Goal: Task Accomplishment & Management: Manage account settings

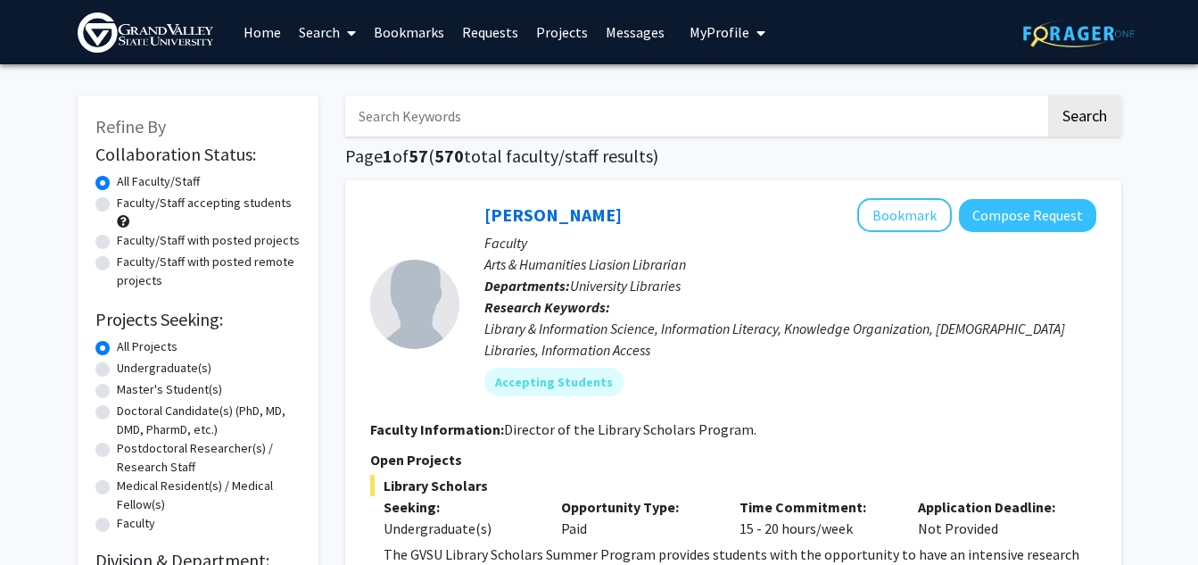
click at [721, 28] on span "My Profile" at bounding box center [720, 32] width 60 height 18
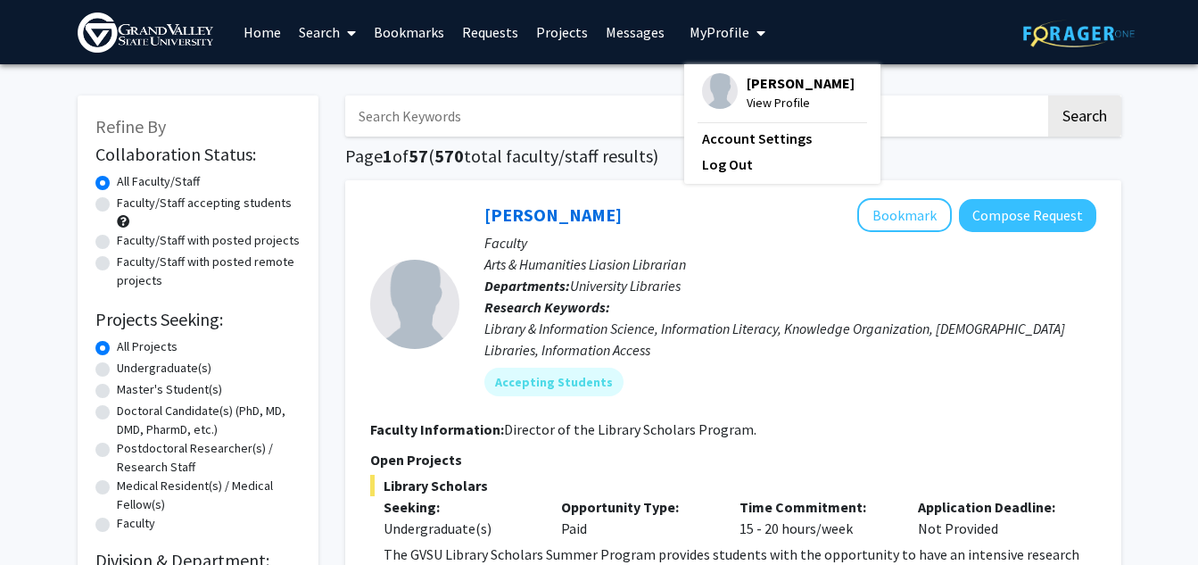
click at [717, 89] on img at bounding box center [720, 91] width 36 height 36
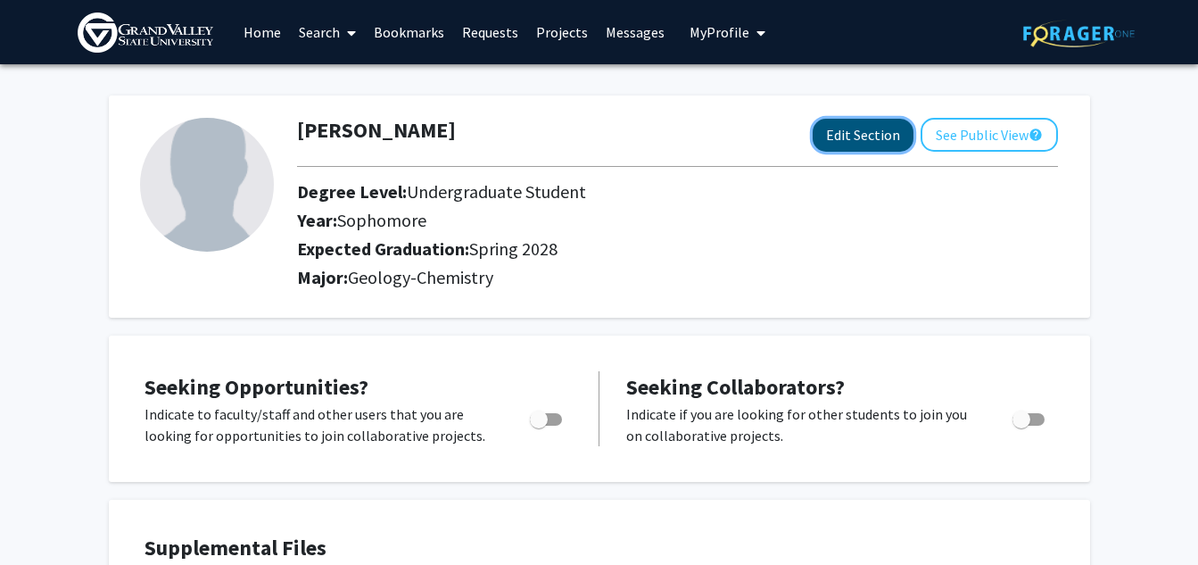
click at [882, 135] on button "Edit Section" at bounding box center [863, 135] width 101 height 33
select select "sophomore"
select select "41: spring_2028"
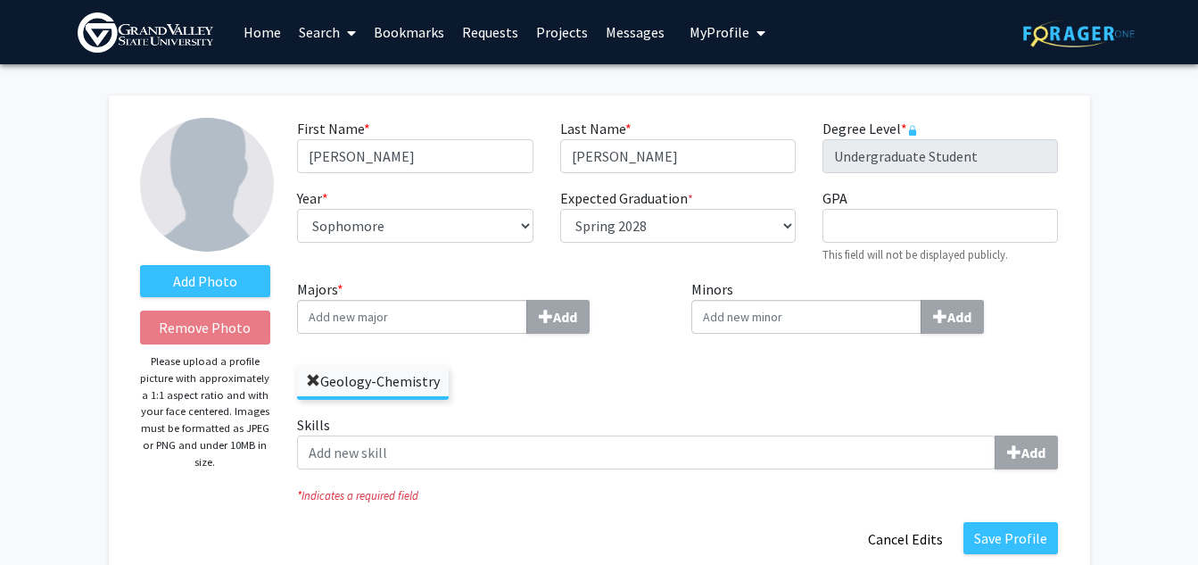
click at [306, 383] on label "Geology-Chemistry" at bounding box center [373, 381] width 152 height 30
click at [0, 0] on input "Geology-Chemistry" at bounding box center [0, 0] width 0 height 0
click at [312, 384] on span at bounding box center [313, 381] width 14 height 14
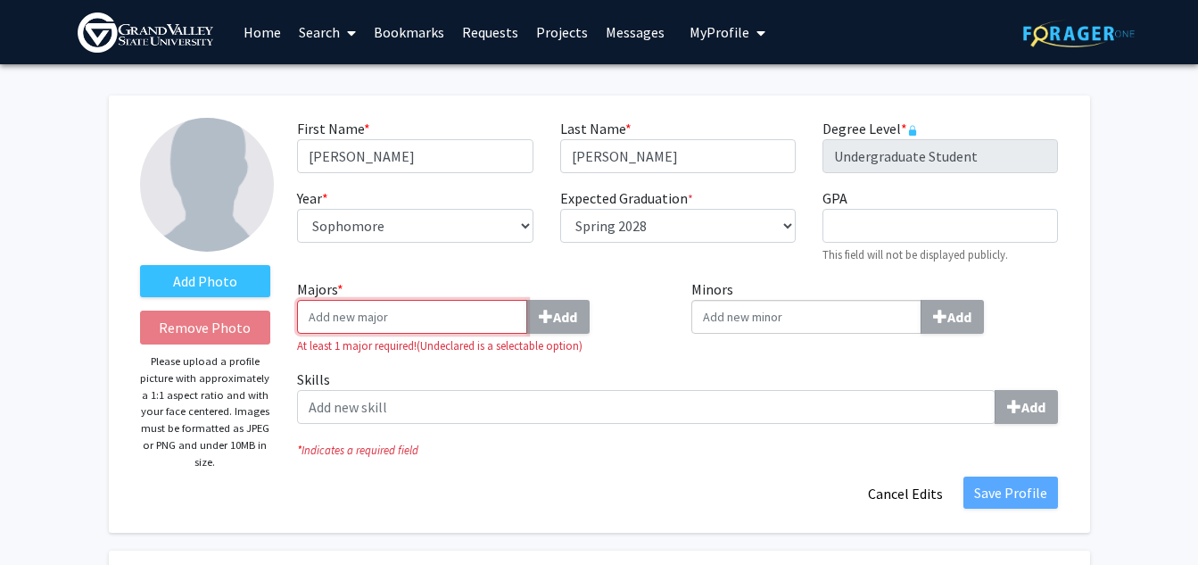
click at [416, 309] on input "Majors * Add" at bounding box center [412, 317] width 230 height 34
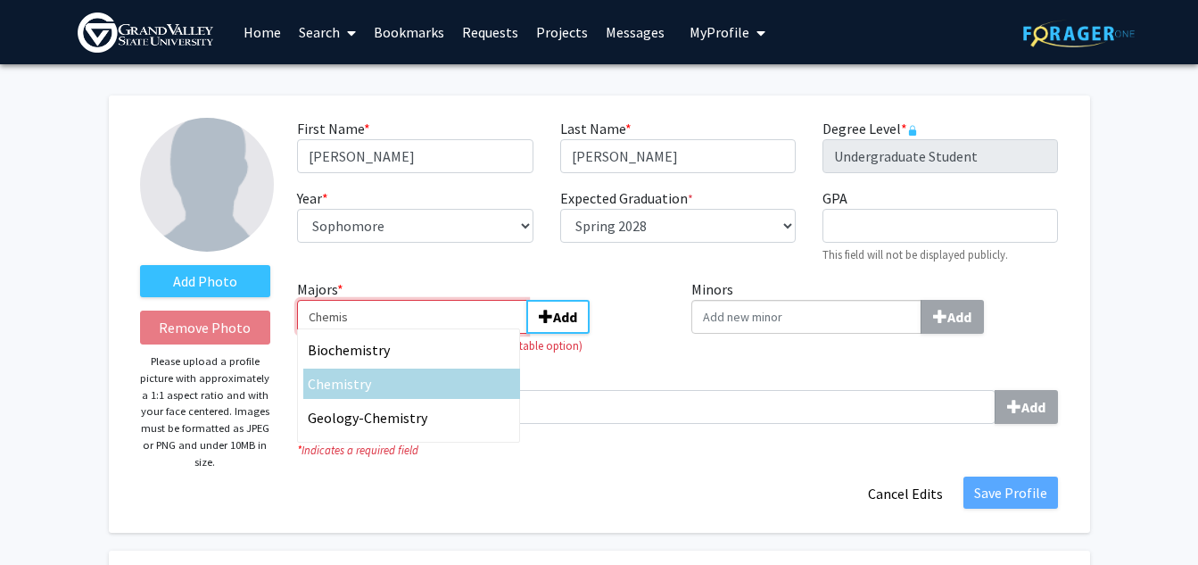
type input "Chemis"
click at [342, 380] on span "Chemis" at bounding box center [331, 384] width 46 height 18
click at [342, 334] on input "Chemis" at bounding box center [412, 317] width 230 height 34
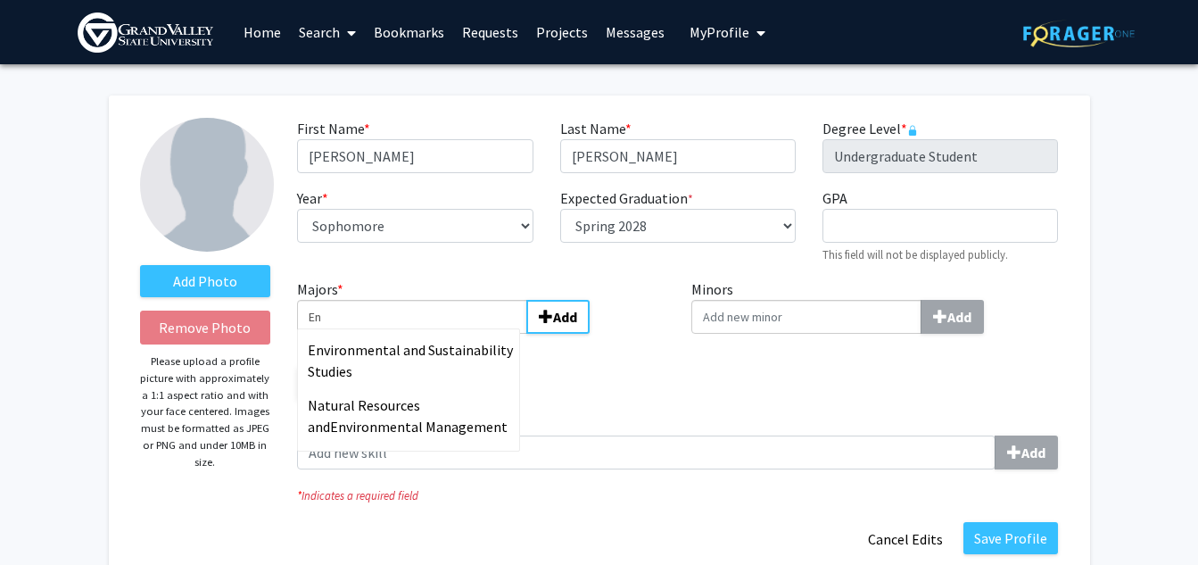
type input "E"
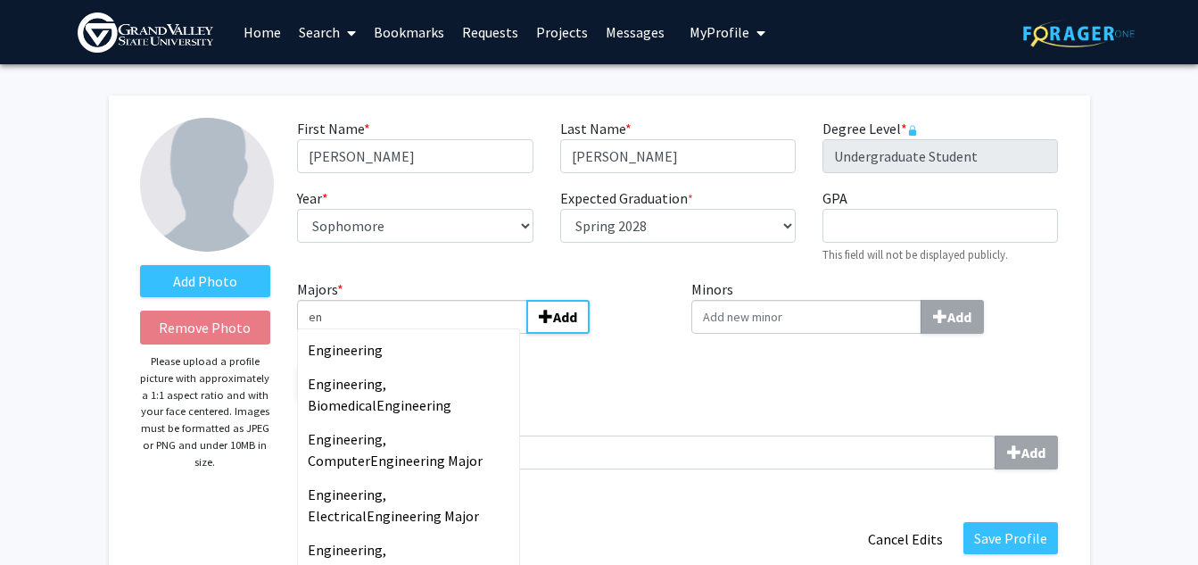
type input "e"
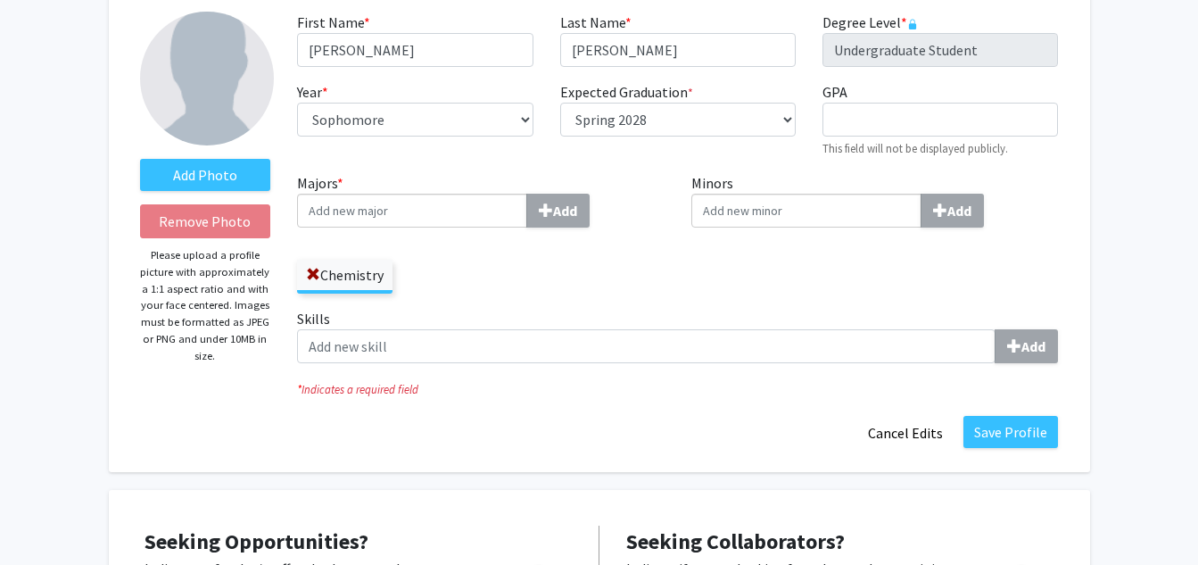
scroll to position [149, 0]
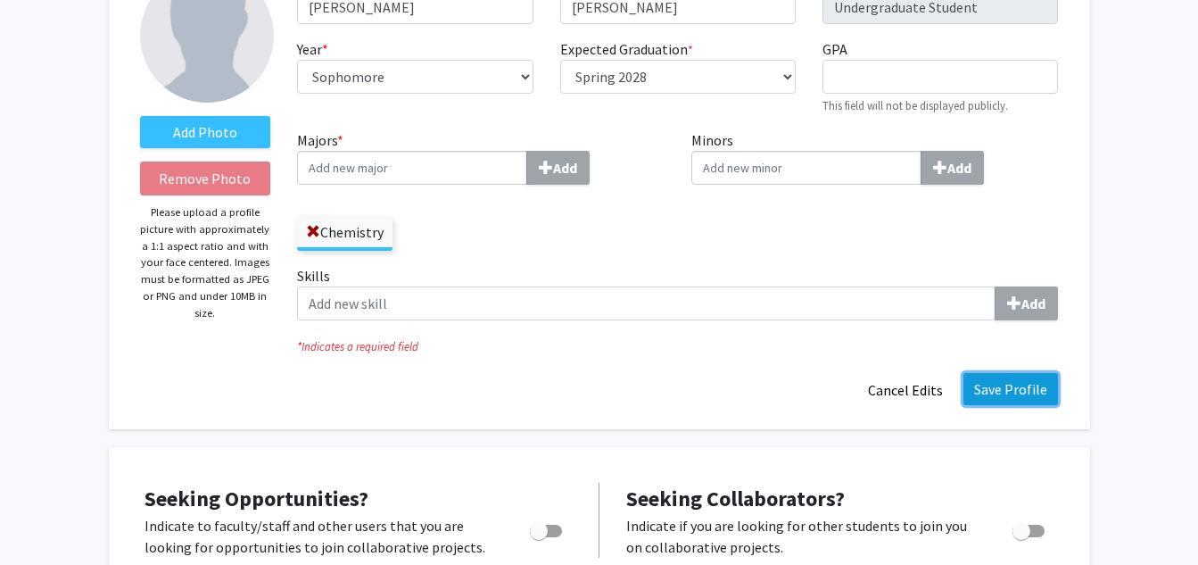
click at [1034, 388] on button "Save Profile" at bounding box center [1011, 389] width 95 height 32
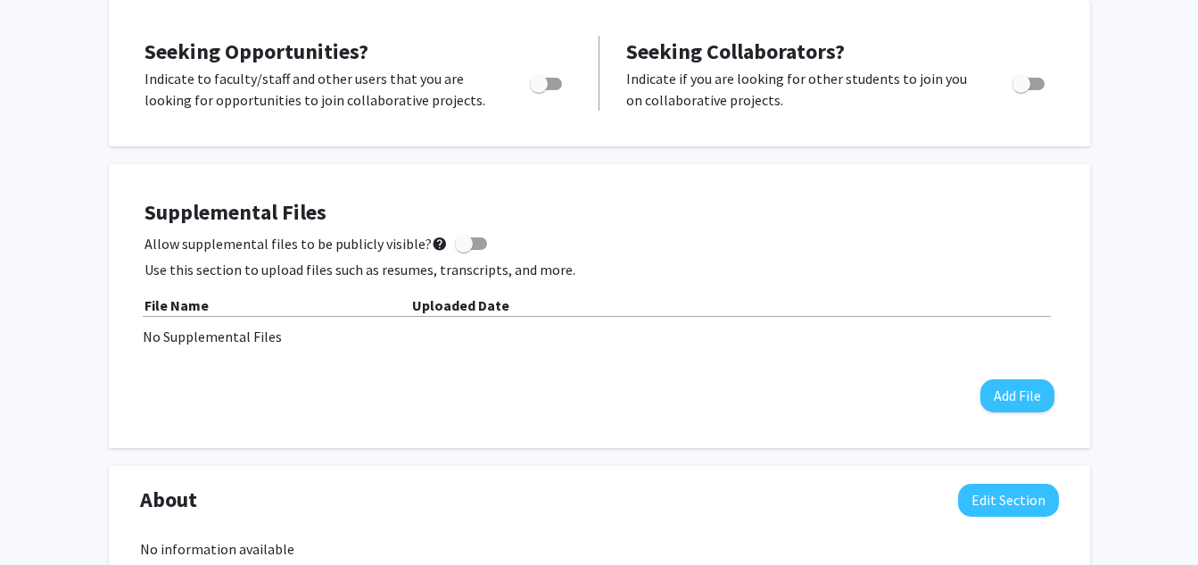
scroll to position [0, 0]
